Goal: Complete application form

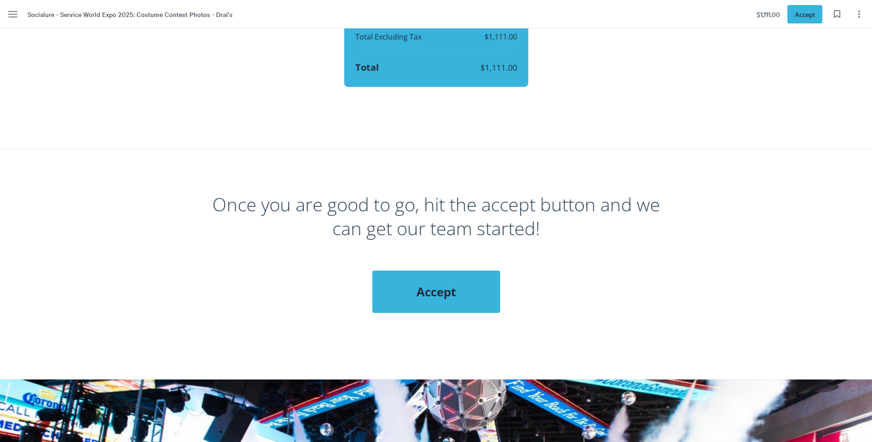
scroll to position [1425, 0]
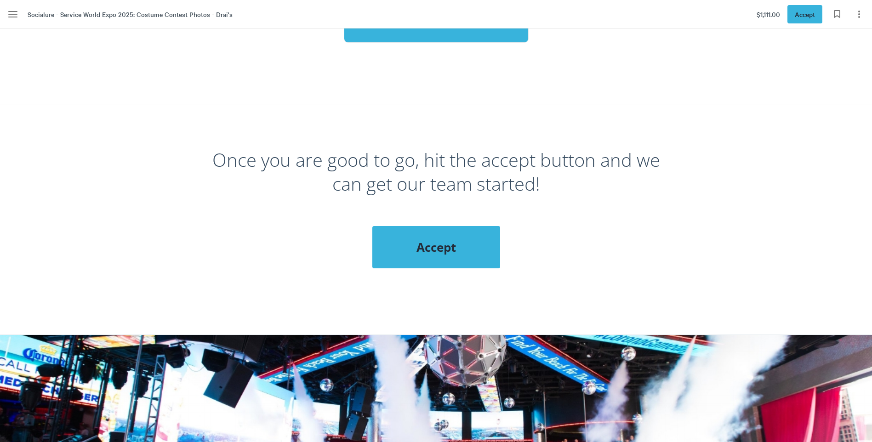
click at [420, 257] on div "Accept" at bounding box center [436, 247] width 128 height 42
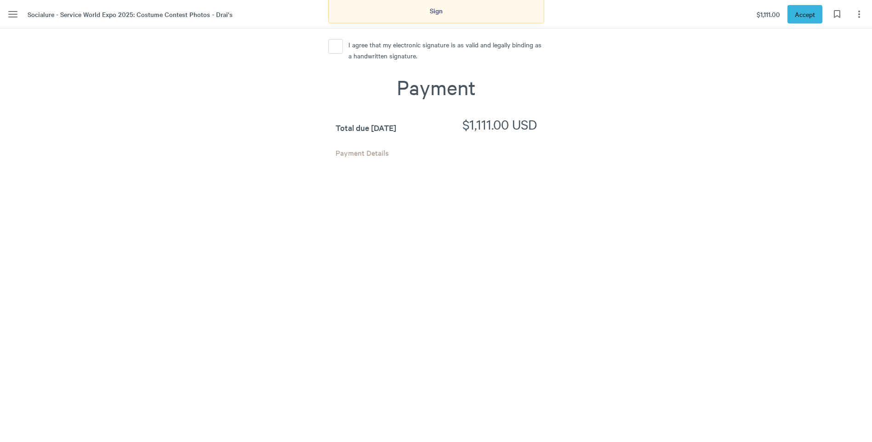
scroll to position [1938, 0]
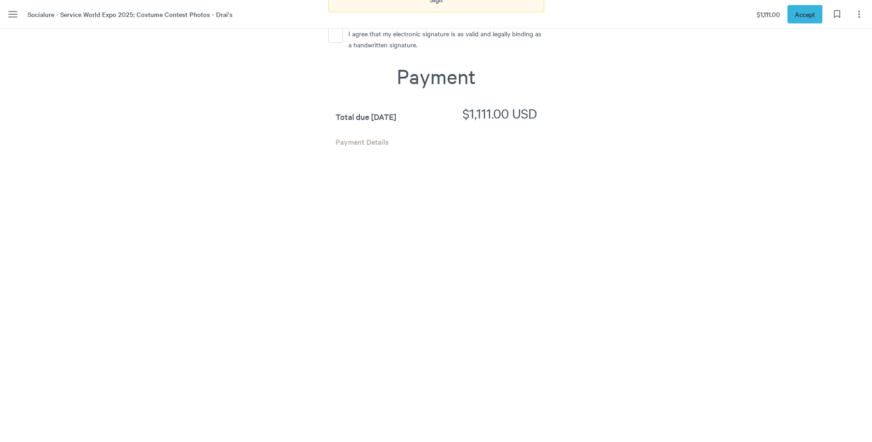
click at [294, 333] on div "Accept To accept this document, fill out the form and click the button below. N…" at bounding box center [436, 141] width 449 height 856
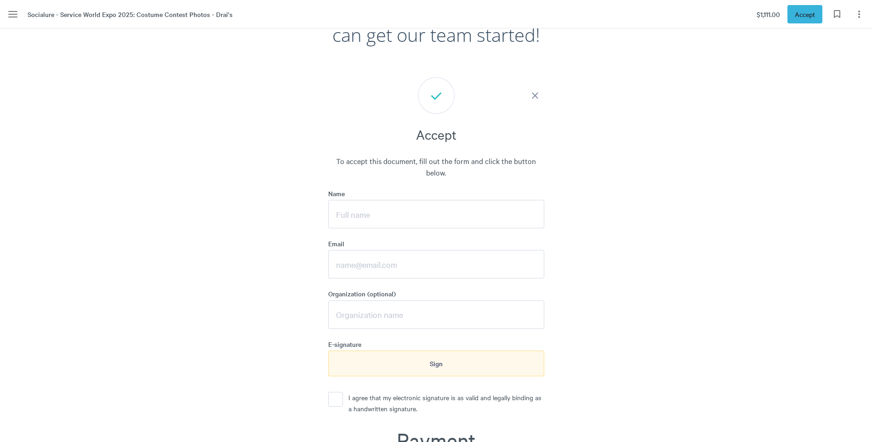
scroll to position [1571, 0]
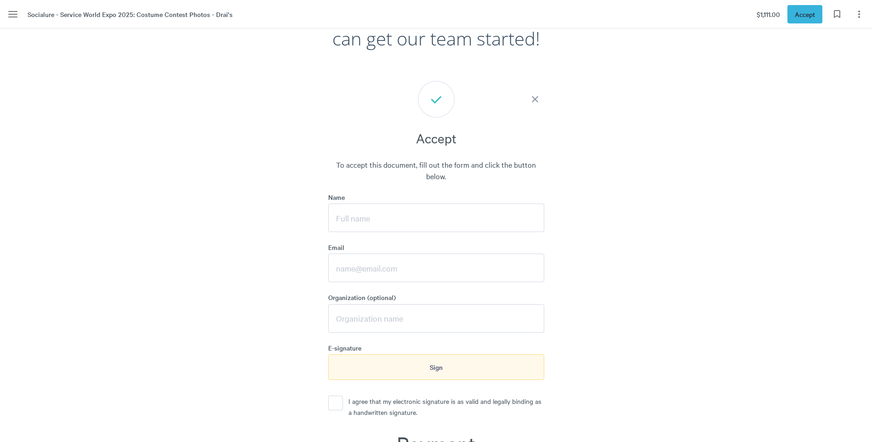
click at [377, 220] on input "Name" at bounding box center [436, 218] width 216 height 29
type input "d"
type input "[PERSON_NAME]"
type input "[EMAIL_ADDRESS][DOMAIN_NAME]"
type input "Service Nation"
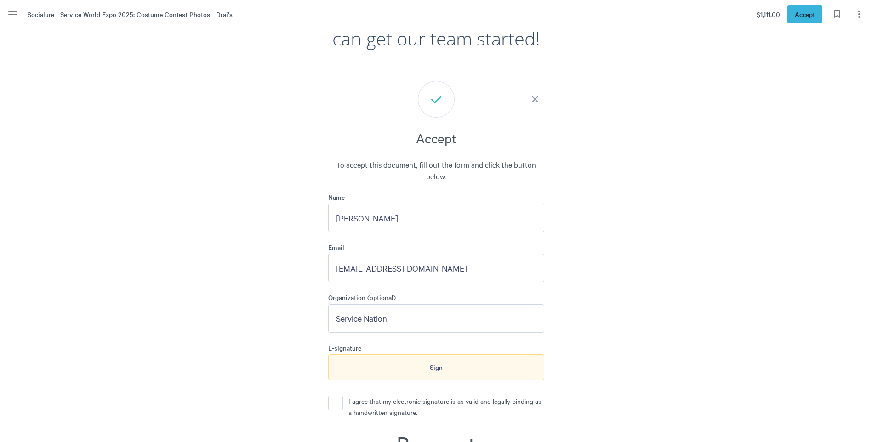
click at [333, 408] on button "I agree that my electronic signature is as valid and legally binding as a handw…" at bounding box center [335, 403] width 15 height 15
drag, startPoint x: 389, startPoint y: 216, endPoint x: 137, endPoint y: 214, distance: 252.0
type input "[PERSON_NAME]"
drag, startPoint x: 451, startPoint y: 271, endPoint x: 255, endPoint y: 270, distance: 196.3
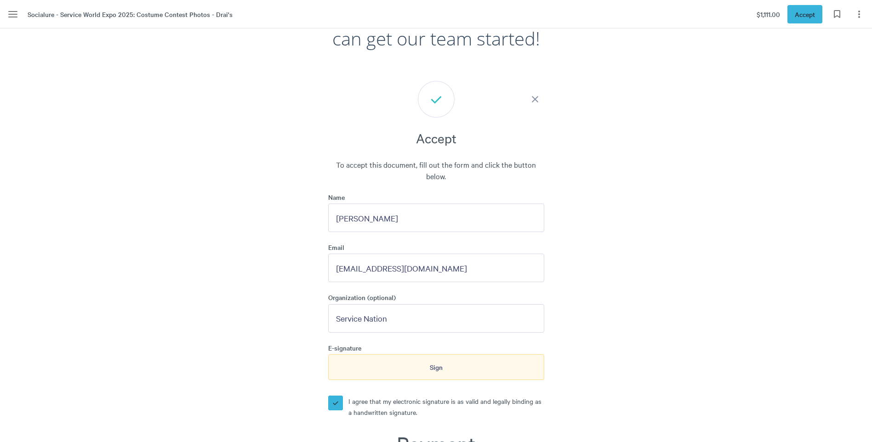
type input "[EMAIL_ADDRESS][DOMAIN_NAME]"
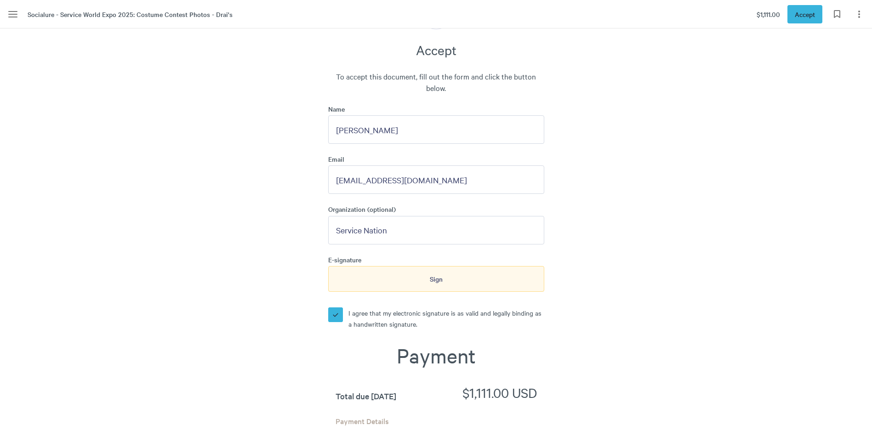
scroll to position [1663, 0]
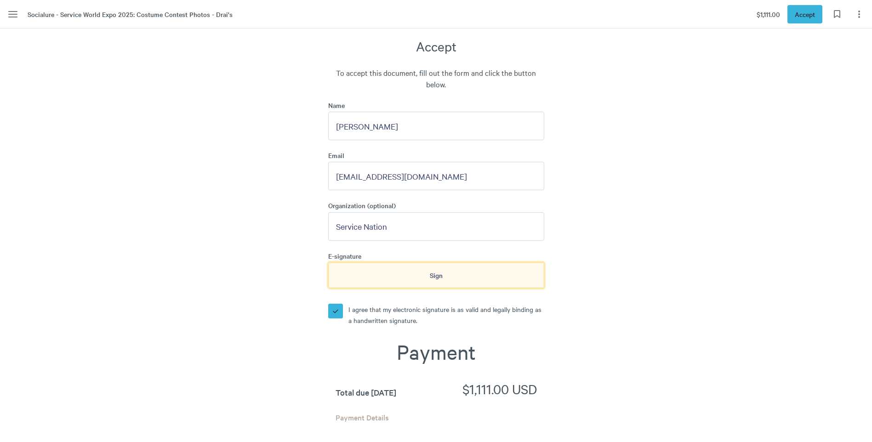
click at [441, 278] on span "Sign" at bounding box center [436, 275] width 13 height 10
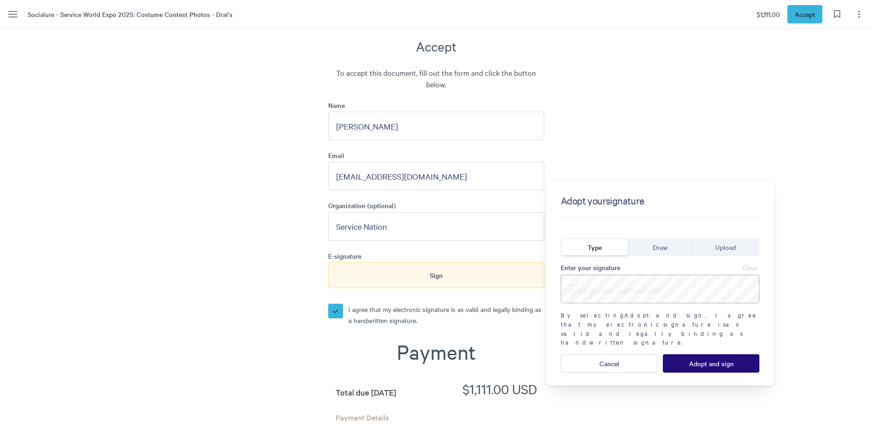
click at [574, 288] on input at bounding box center [660, 289] width 199 height 29
type input "v"
type input "[PERSON_NAME]"
click at [706, 360] on span "Adopt and sign" at bounding box center [711, 363] width 45 height 7
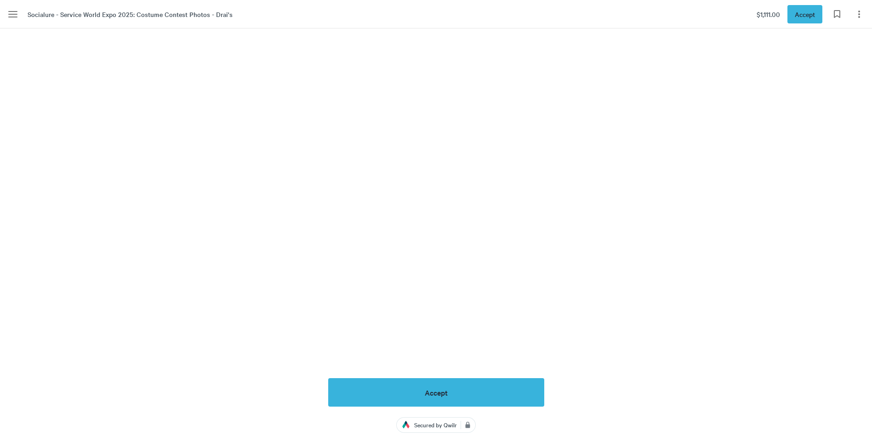
scroll to position [2260, 0]
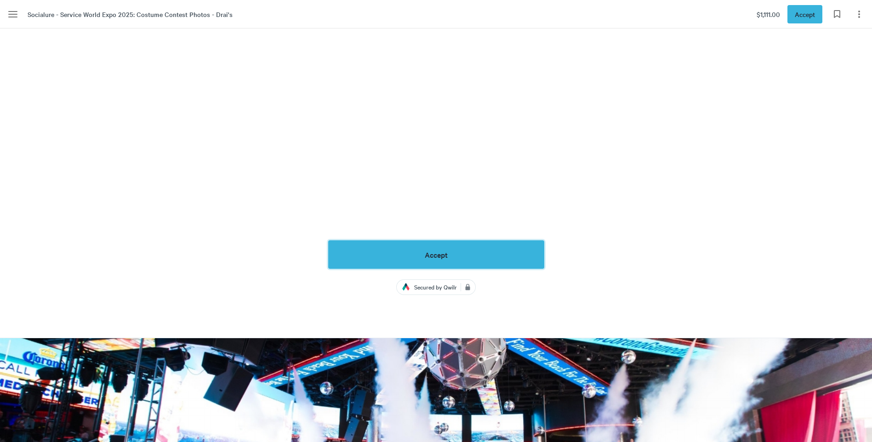
click at [421, 252] on button "Accept" at bounding box center [436, 254] width 216 height 29
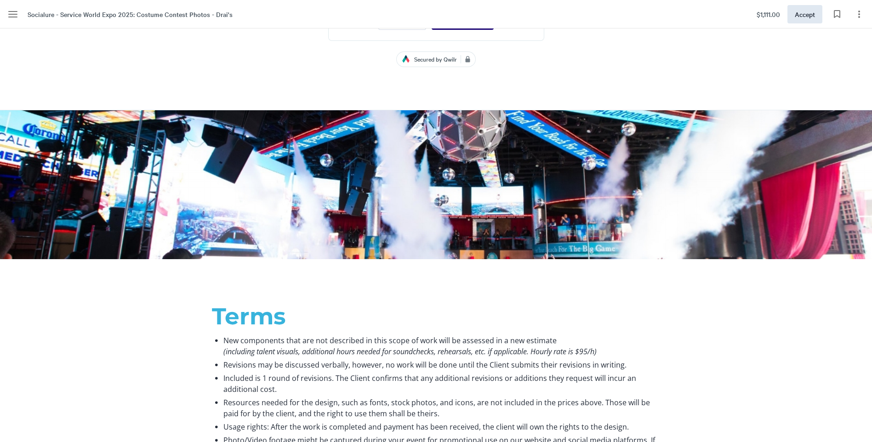
scroll to position [1651, 0]
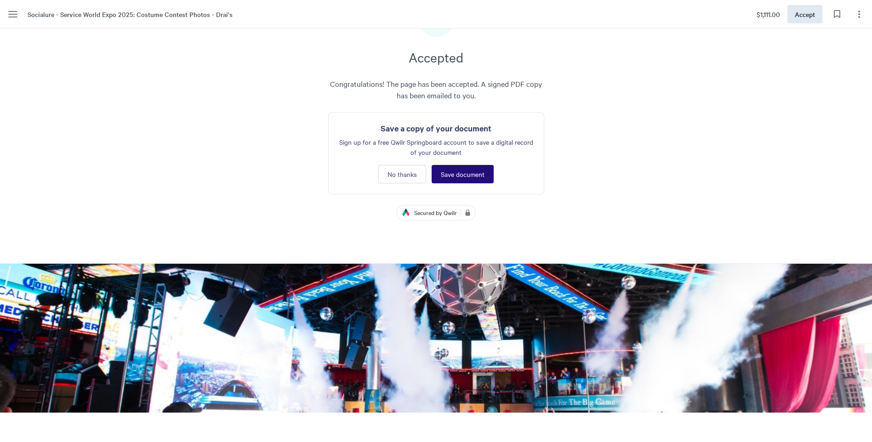
click at [405, 176] on span "No thanks" at bounding box center [402, 174] width 29 height 7
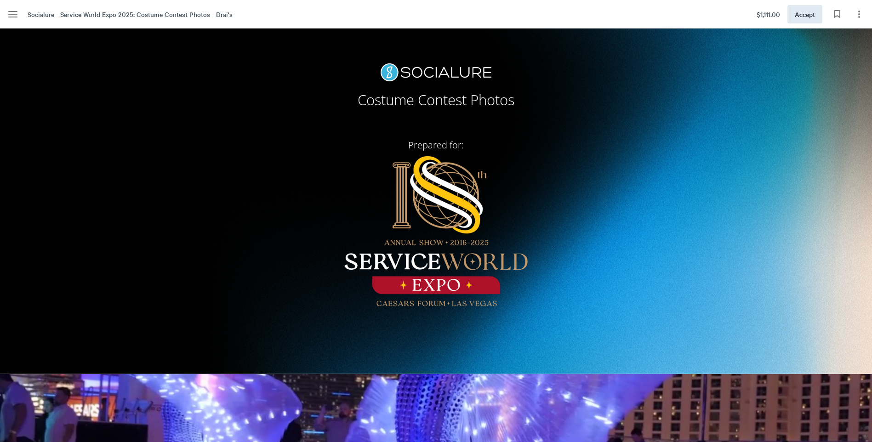
scroll to position [184, 0]
